Goal: Find specific page/section: Find specific page/section

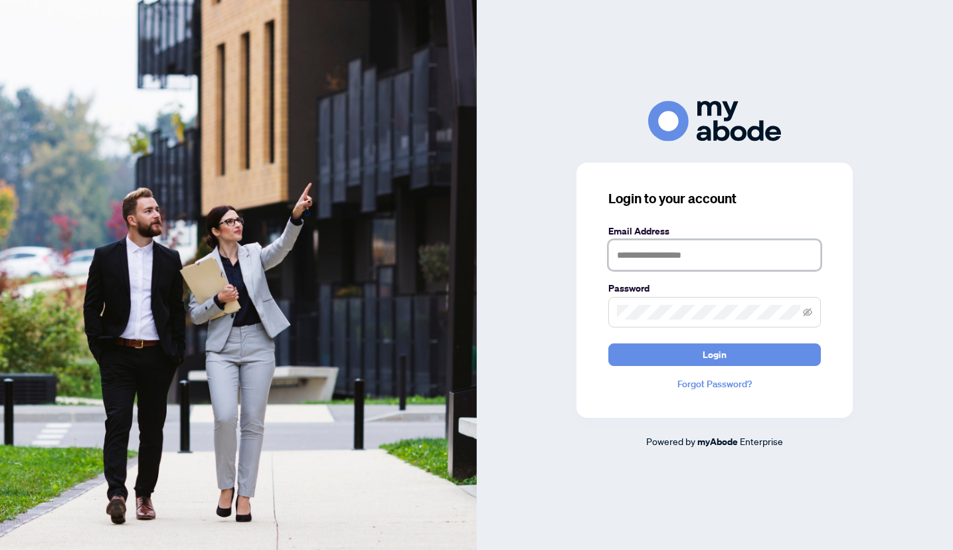
click at [641, 254] on input "text" at bounding box center [714, 255] width 212 height 31
type input "**********"
click at [608, 343] on button "Login" at bounding box center [714, 354] width 212 height 23
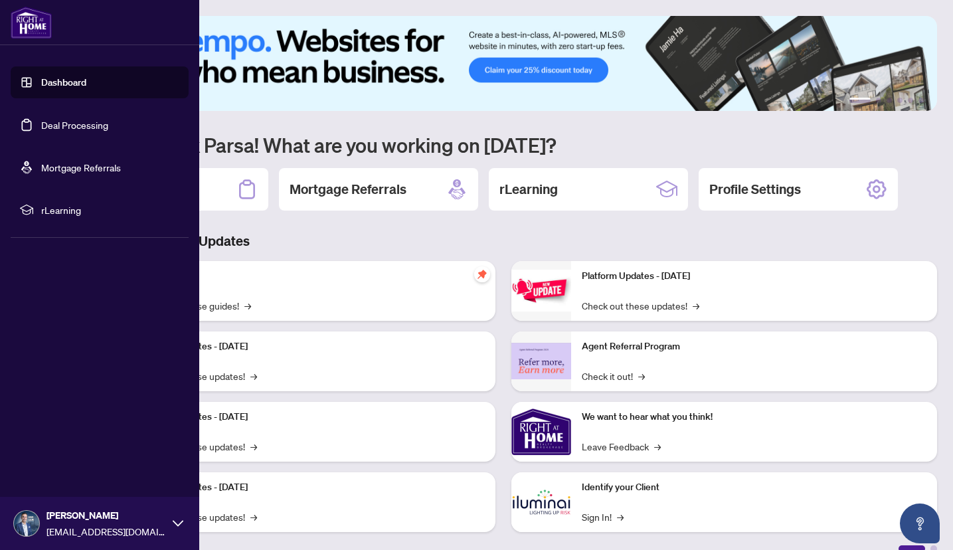
click at [55, 86] on link "Dashboard" at bounding box center [63, 82] width 45 height 12
click at [52, 125] on link "Deal Processing" at bounding box center [74, 125] width 67 height 12
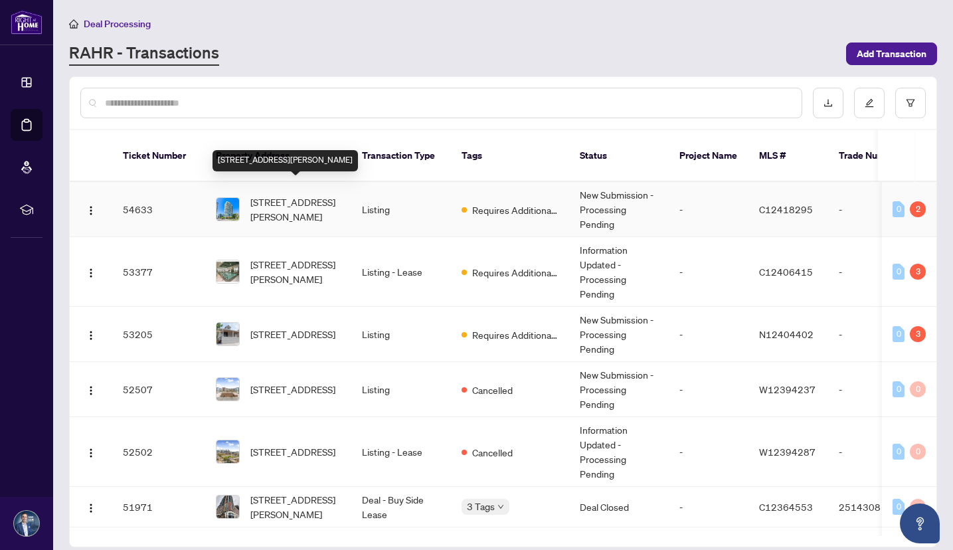
click at [289, 194] on span "[STREET_ADDRESS][PERSON_NAME]" at bounding box center [295, 208] width 90 height 29
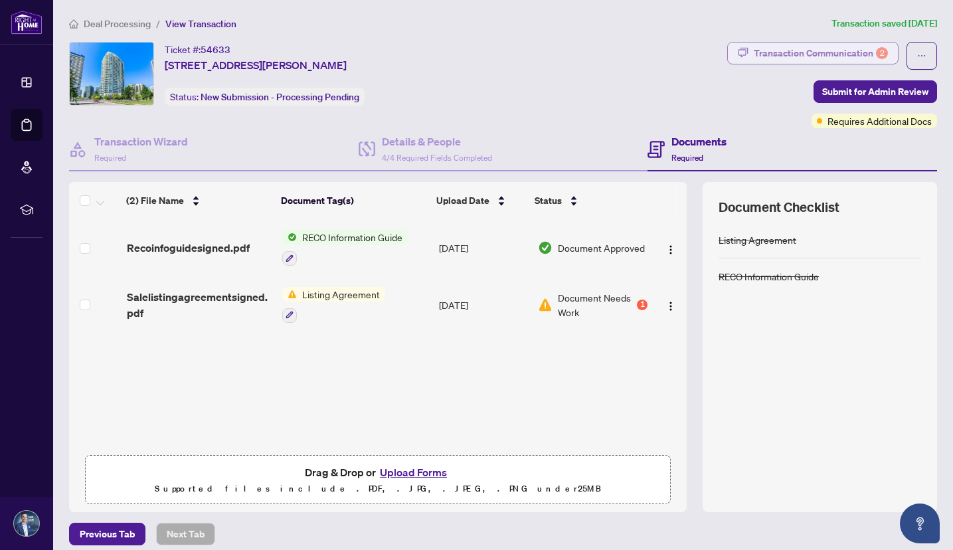
click at [874, 52] on div "Transaction Communication 2" at bounding box center [820, 52] width 134 height 21
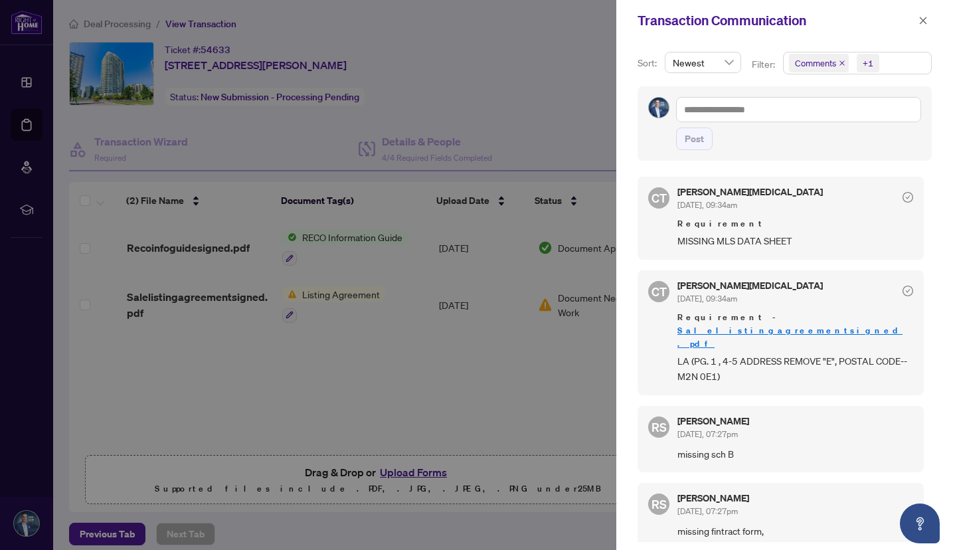
click at [577, 53] on div at bounding box center [476, 275] width 953 height 550
click at [925, 15] on span "button" at bounding box center [922, 20] width 9 height 21
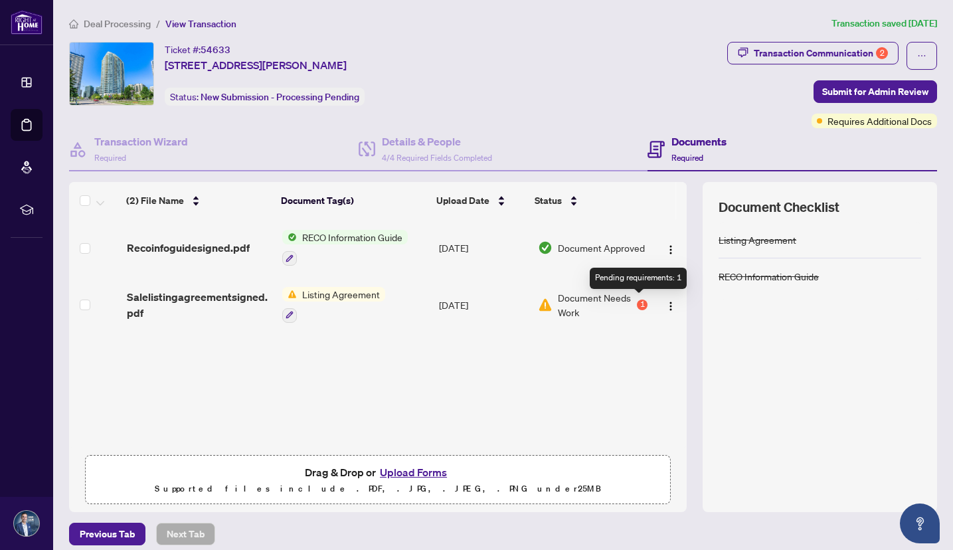
click at [640, 299] on div "1" at bounding box center [642, 304] width 11 height 11
